Goal: Register for event/course

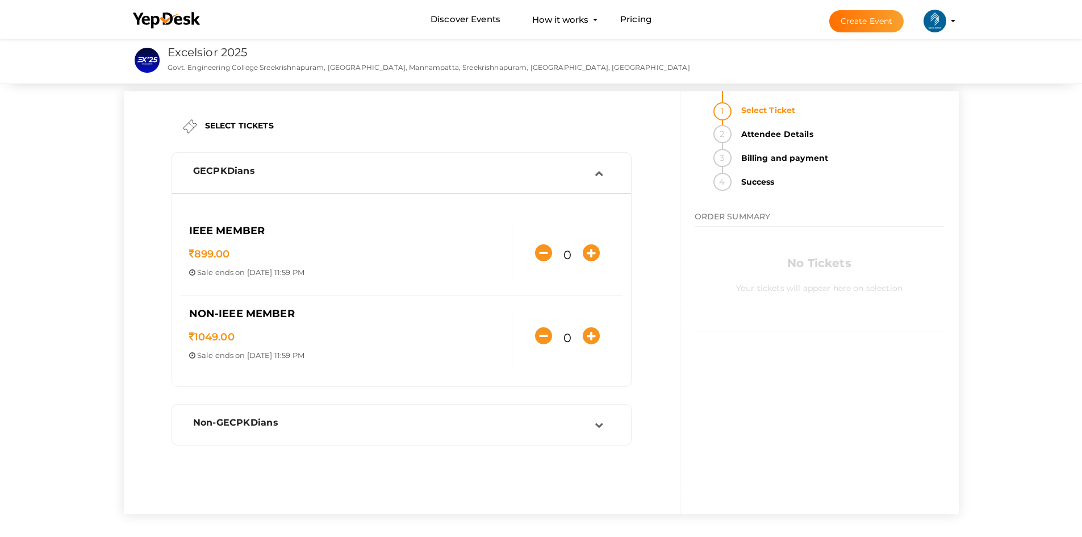
scroll to position [2, 0]
click at [447, 413] on div "Non-GECPKDians" at bounding box center [402, 424] width 448 height 29
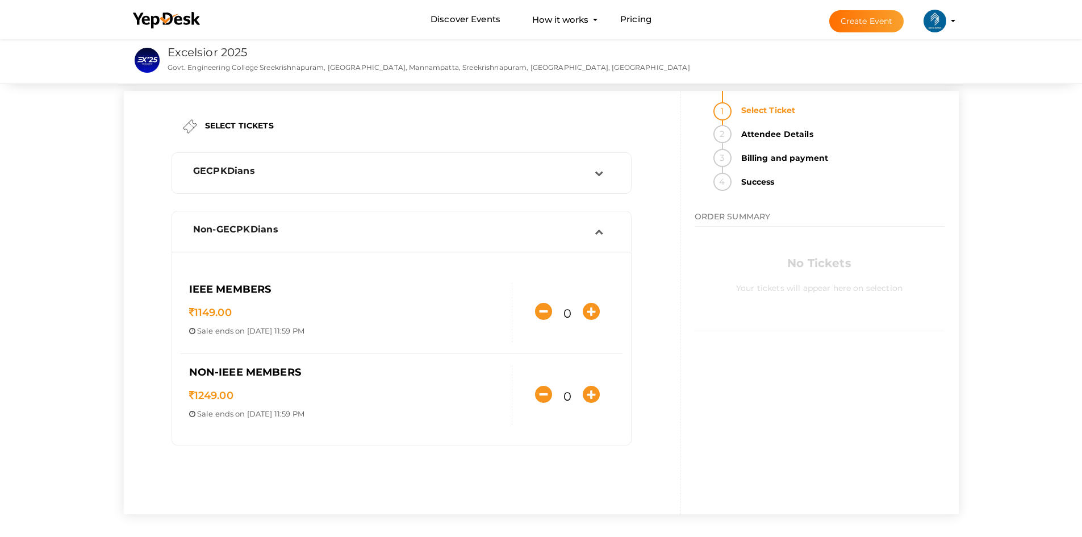
scroll to position [116, 0]
